Goal: Ask a question: Seek information or help from site administrators or community

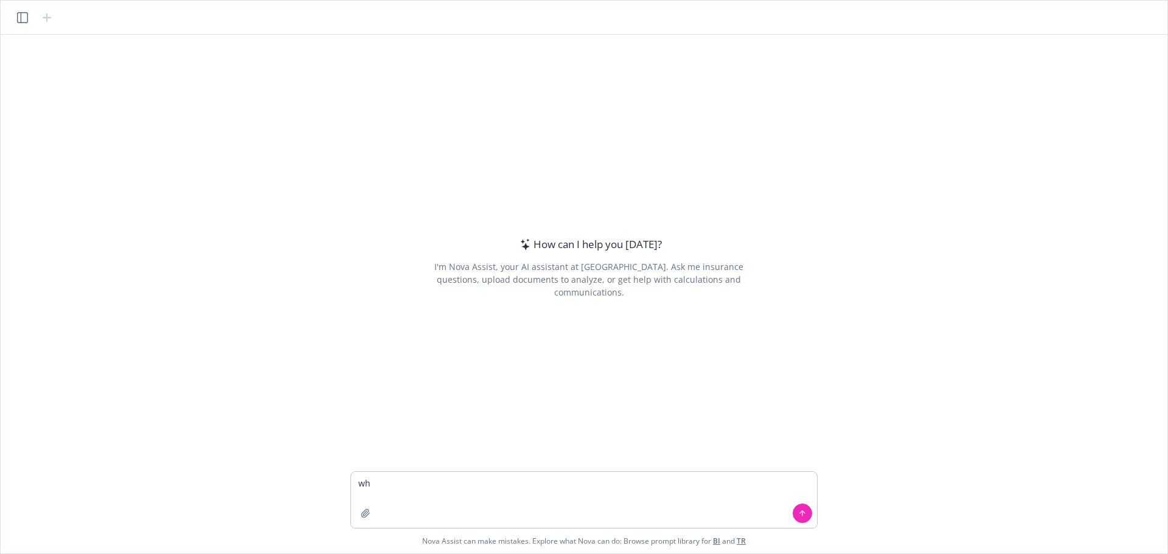
type textarea "w"
type textarea "what are the different types of deductible, out of pocket max options for medic…"
